Goal: Find specific page/section: Find specific page/section

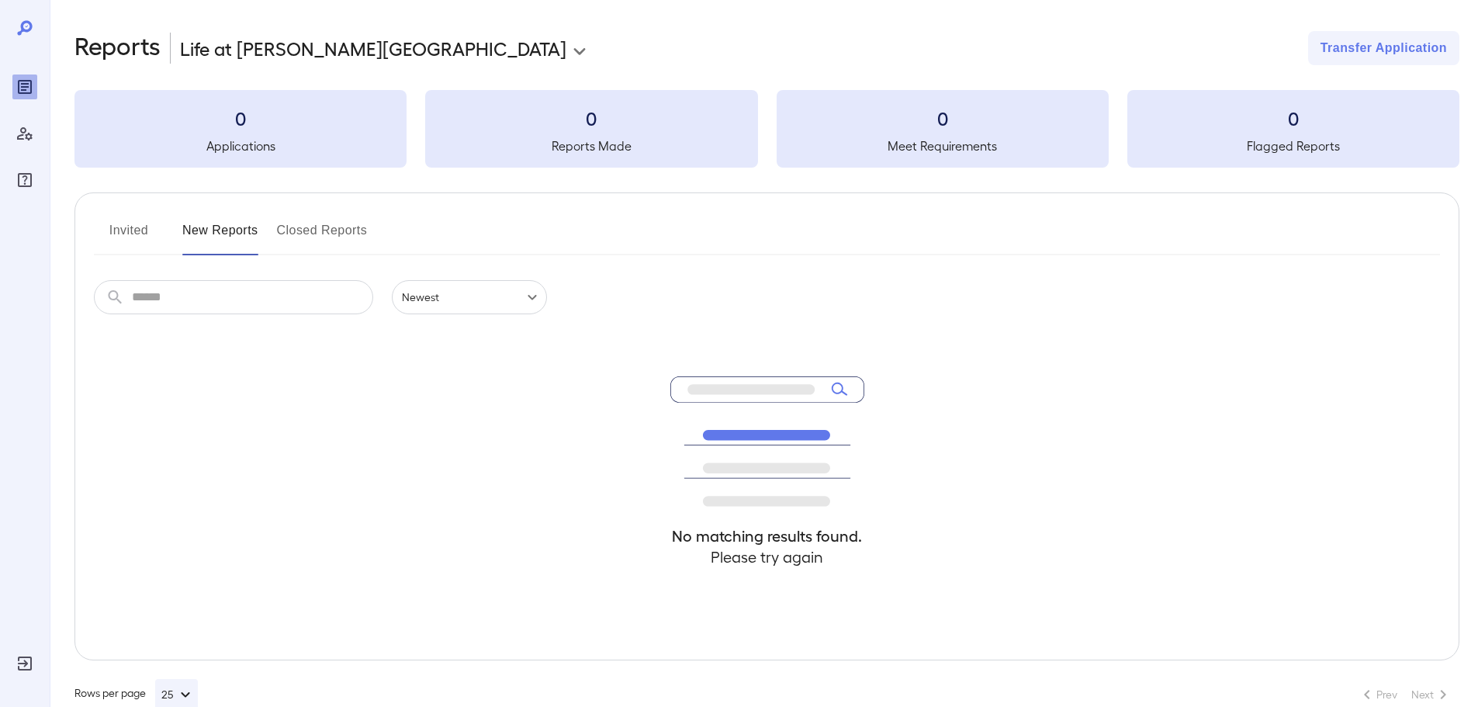
click at [119, 229] on button "Invited" at bounding box center [129, 236] width 70 height 37
click at [233, 230] on button "New Reports" at bounding box center [220, 236] width 76 height 37
click at [209, 285] on input "text" at bounding box center [252, 297] width 241 height 34
type input "*******"
click at [105, 223] on button "Invited" at bounding box center [129, 236] width 70 height 37
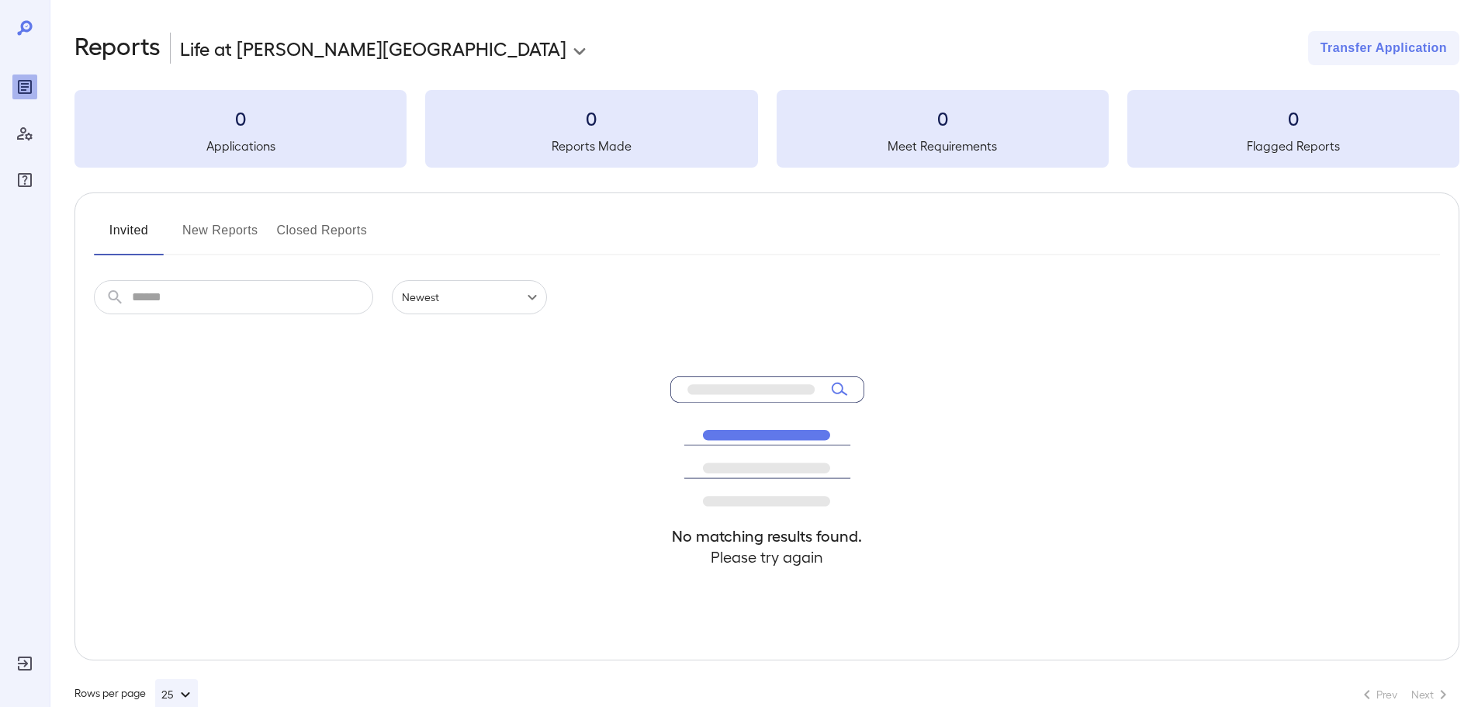
click at [293, 244] on button "Closed Reports" at bounding box center [322, 236] width 91 height 37
click at [287, 113] on h3 "0" at bounding box center [240, 118] width 332 height 25
click at [323, 240] on button "Closed Reports" at bounding box center [322, 236] width 91 height 37
click at [140, 242] on button "Invited" at bounding box center [129, 236] width 70 height 37
click at [27, 76] on div "Reports" at bounding box center [24, 86] width 25 height 25
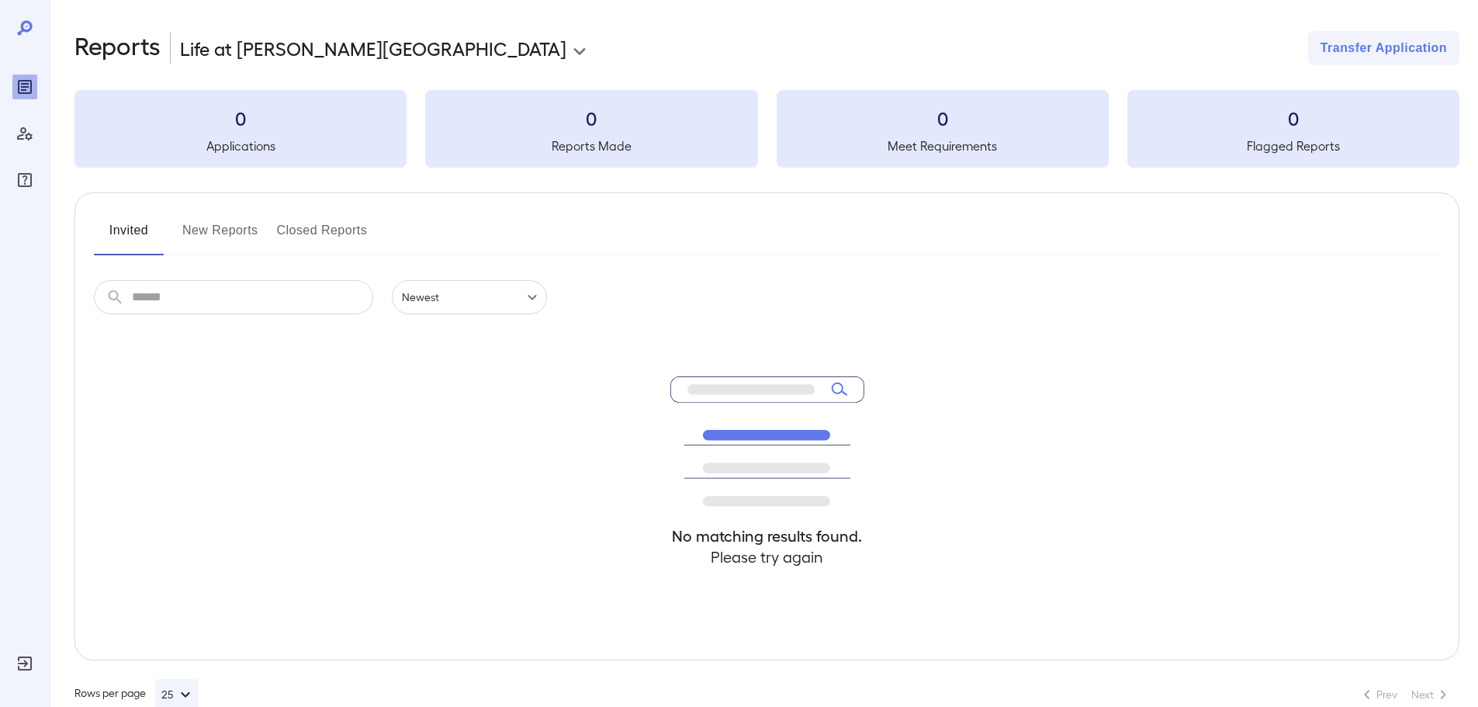
click at [22, 22] on icon at bounding box center [25, 28] width 19 height 19
click at [31, 88] on icon "Reports" at bounding box center [25, 87] width 14 height 14
click at [28, 144] on div "Manage Users" at bounding box center [24, 133] width 25 height 25
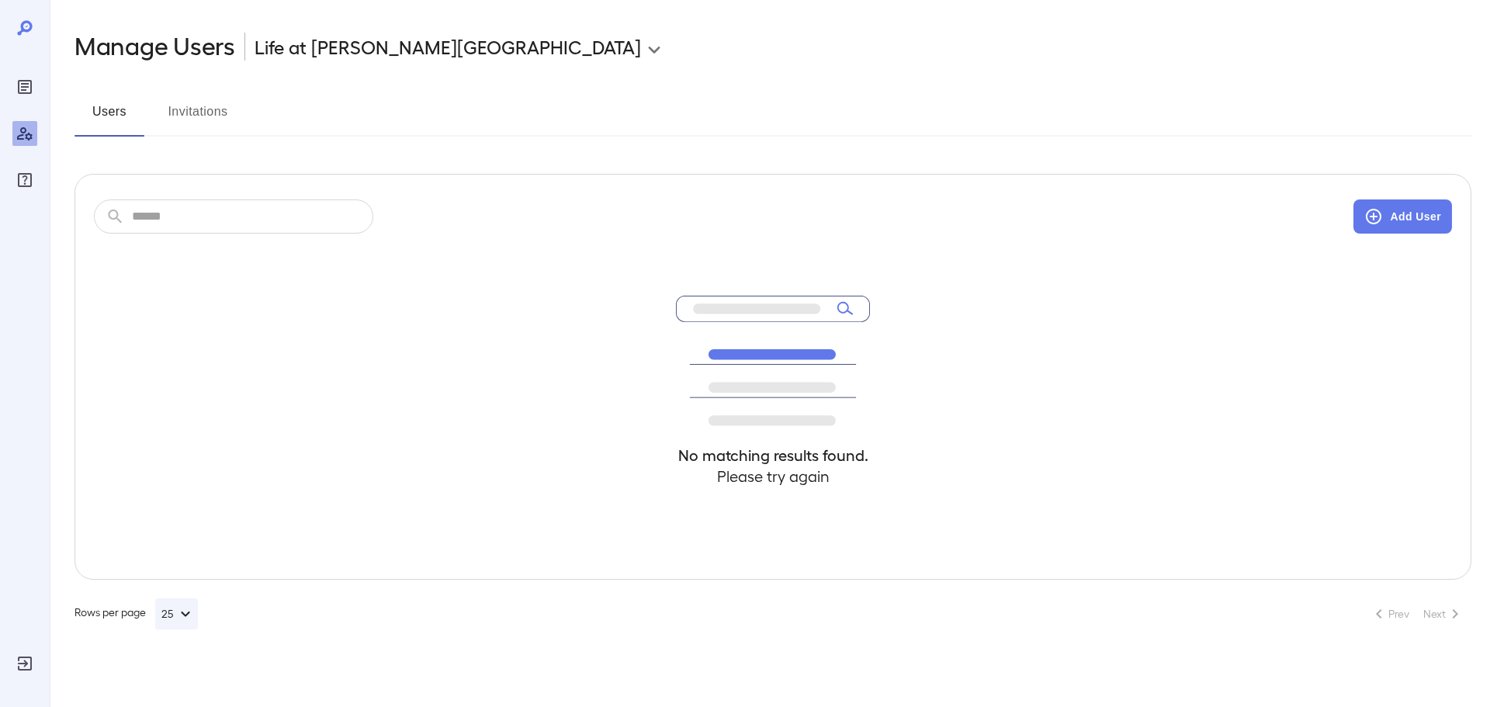
click at [8, 187] on div at bounding box center [25, 353] width 50 height 707
click at [16, 174] on icon "FAQ" at bounding box center [25, 180] width 19 height 19
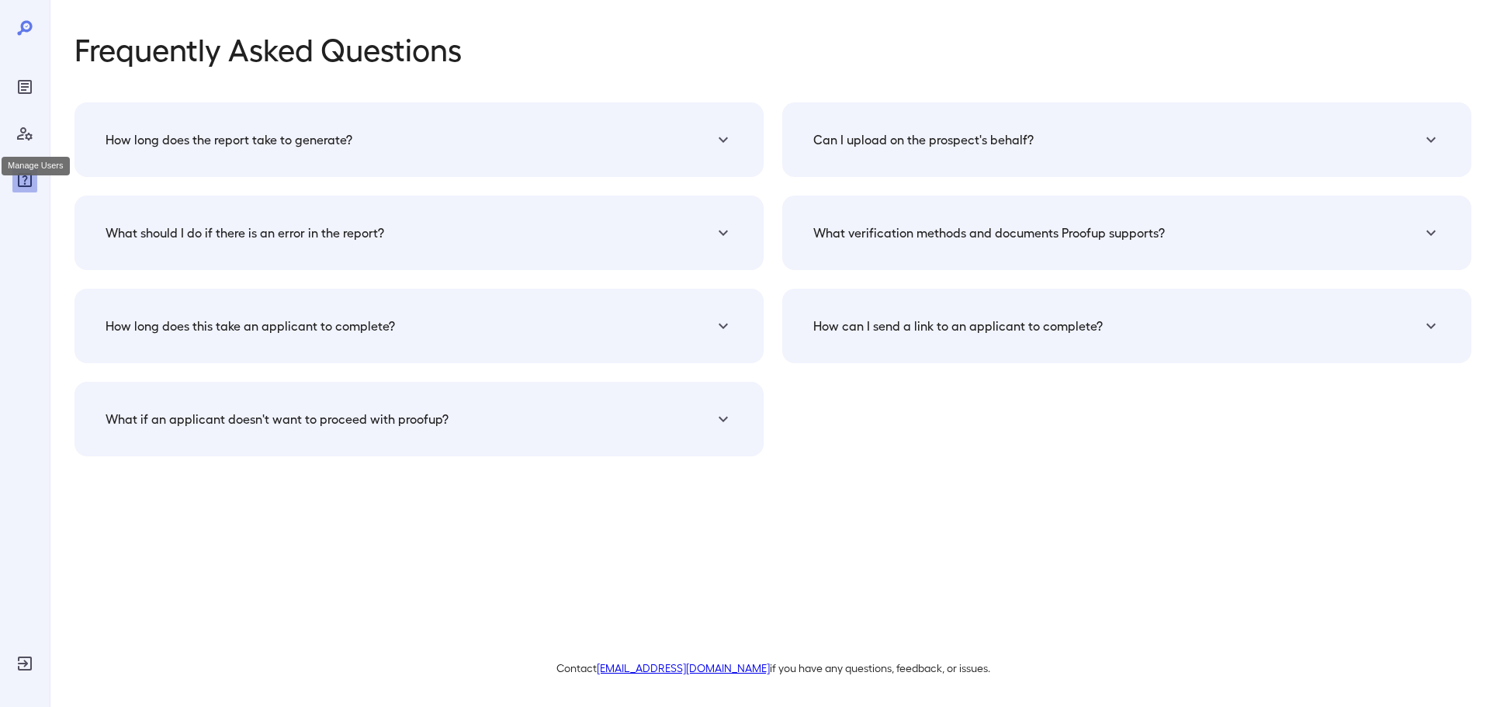
click at [26, 130] on icon "Manage Users" at bounding box center [25, 133] width 16 height 13
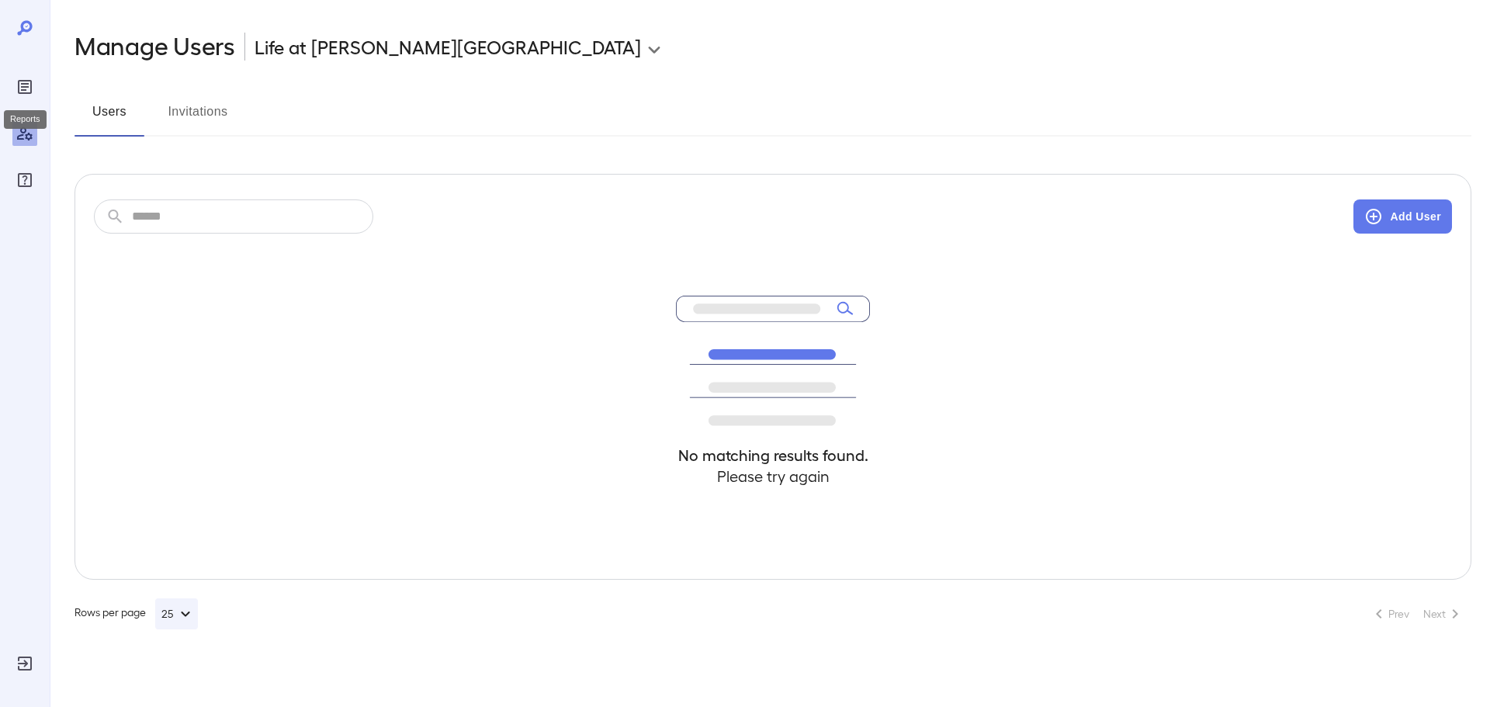
click at [18, 80] on icon "Reports" at bounding box center [25, 87] width 19 height 19
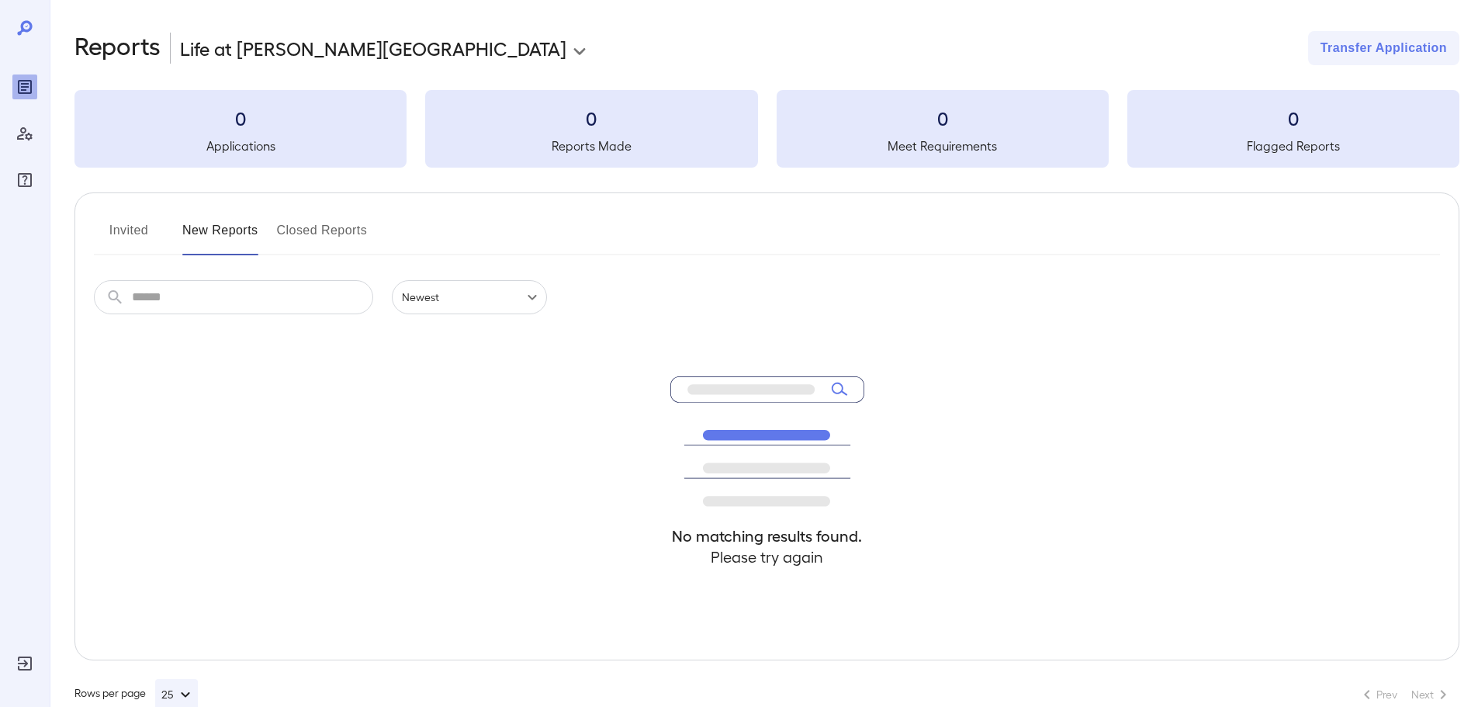
click at [324, 283] on input "text" at bounding box center [252, 297] width 241 height 34
click at [469, 315] on div "No matching results found. Please try again" at bounding box center [767, 486] width 1346 height 345
click at [466, 302] on body "**********" at bounding box center [739, 353] width 1478 height 707
click at [457, 354] on li "Oldest" at bounding box center [469, 357] width 155 height 25
click at [486, 303] on body "**********" at bounding box center [739, 353] width 1478 height 707
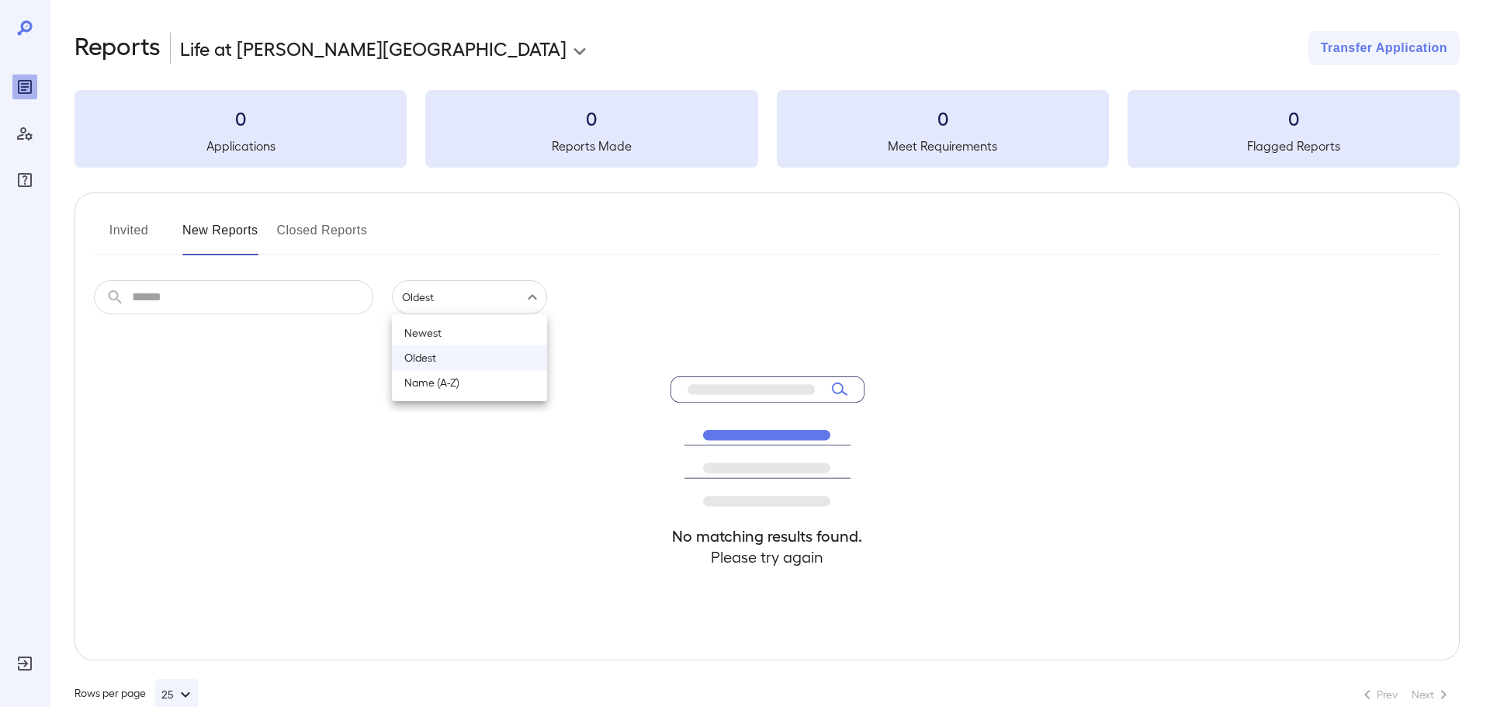
click at [466, 383] on li "Name (A-Z)" at bounding box center [469, 382] width 155 height 25
type input "**********"
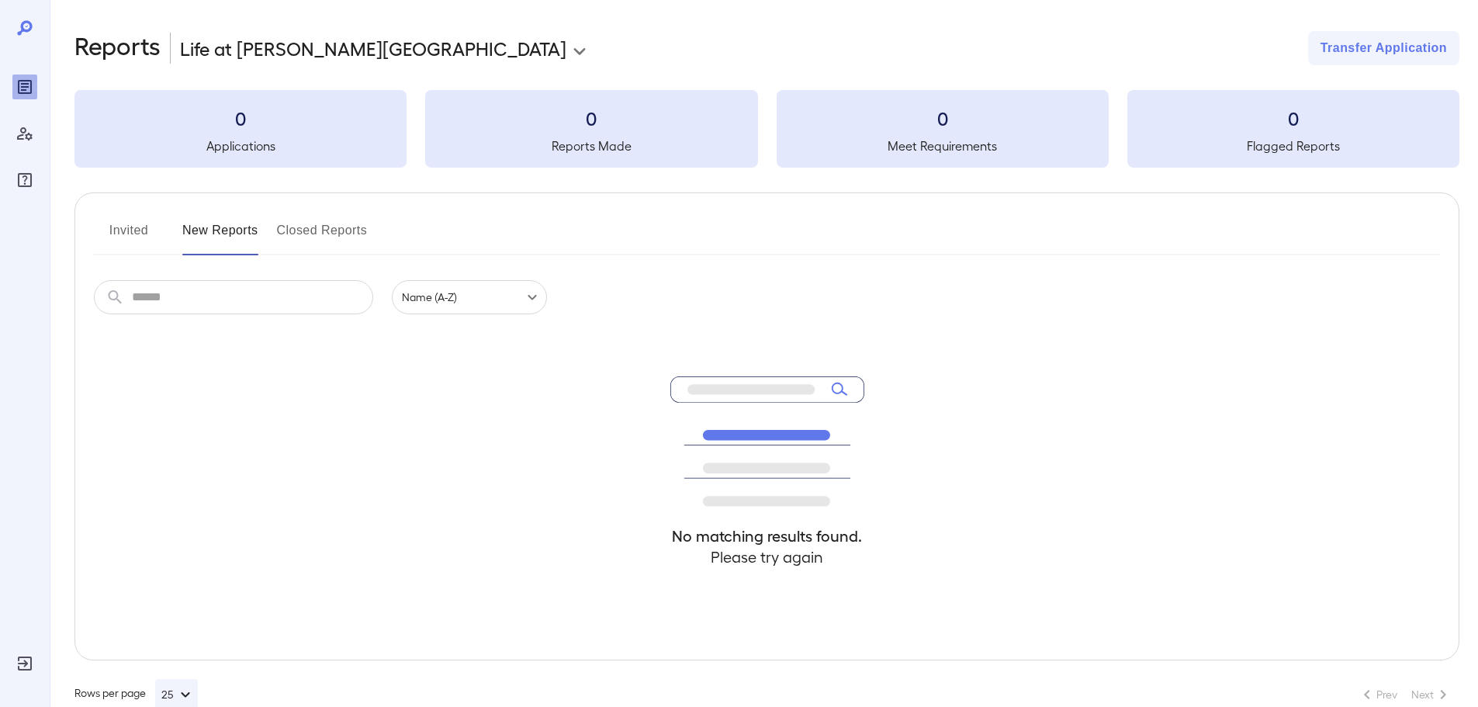
click at [207, 221] on button "New Reports" at bounding box center [220, 236] width 76 height 37
click at [127, 227] on button "Invited" at bounding box center [129, 236] width 70 height 37
click at [348, 233] on button "Closed Reports" at bounding box center [322, 236] width 91 height 37
click at [281, 120] on h3 "0" at bounding box center [240, 118] width 332 height 25
click at [230, 121] on h3 "0" at bounding box center [240, 118] width 332 height 25
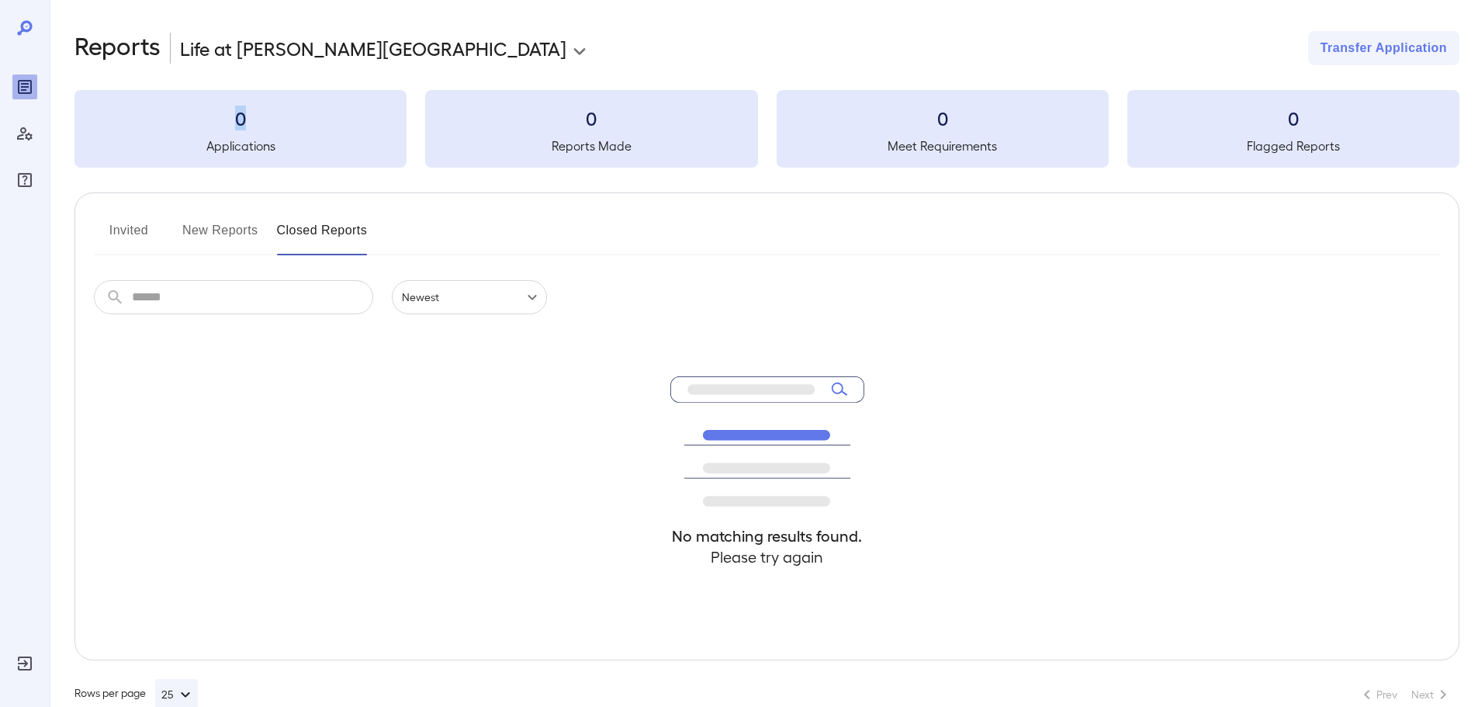
click at [230, 122] on h3 "0" at bounding box center [240, 118] width 332 height 25
click at [237, 124] on h3 "0" at bounding box center [240, 118] width 332 height 25
click at [307, 50] on body "**********" at bounding box center [739, 353] width 1478 height 707
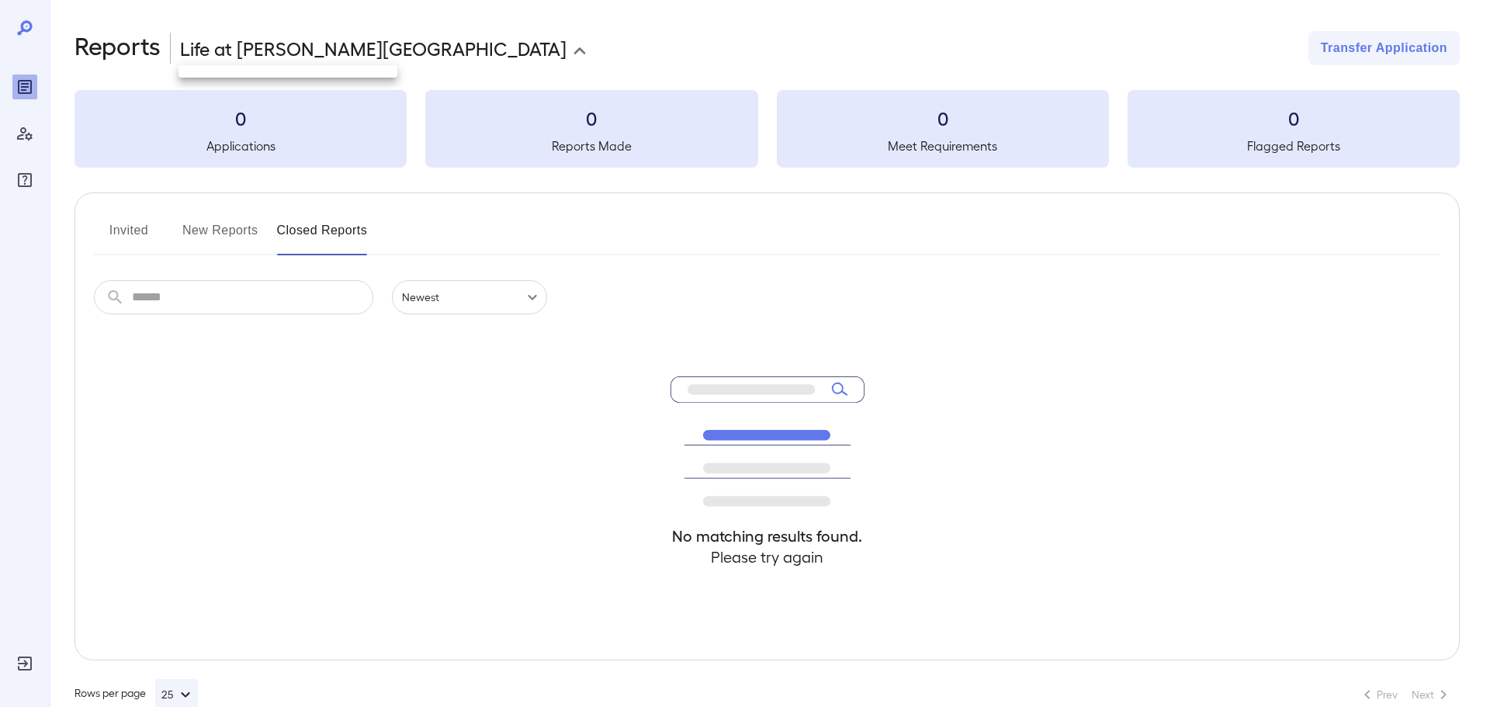
click at [336, 59] on div at bounding box center [745, 353] width 1490 height 707
